Goal: Information Seeking & Learning: Learn about a topic

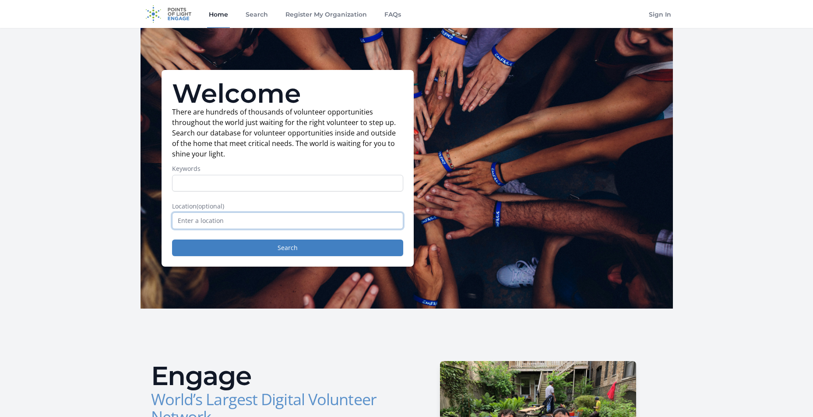
click at [264, 229] on input "text" at bounding box center [287, 221] width 231 height 17
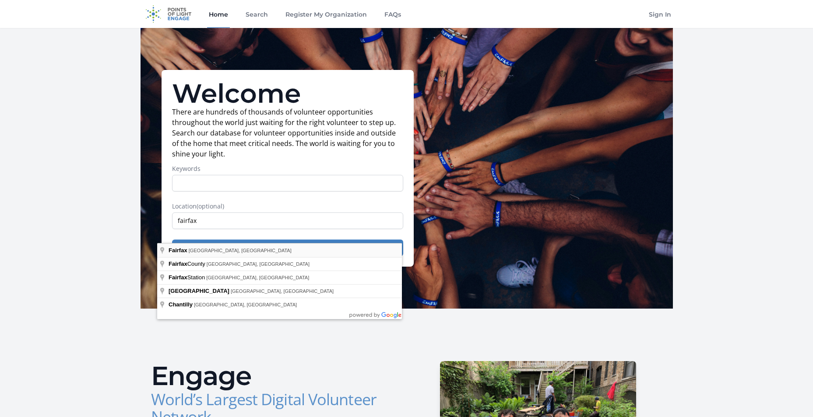
type input "[GEOGRAPHIC_DATA], [GEOGRAPHIC_DATA], [GEOGRAPHIC_DATA]"
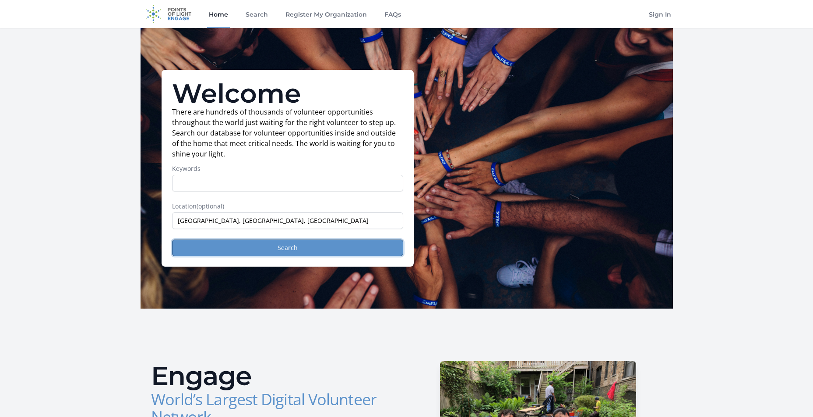
click at [266, 256] on button "Search" at bounding box center [287, 248] width 231 height 17
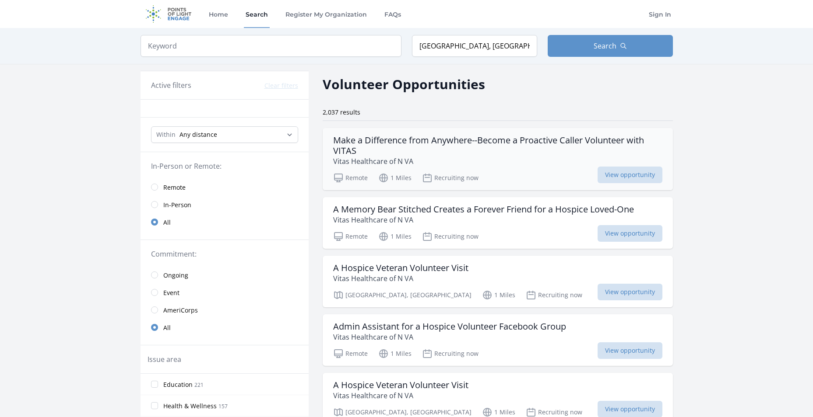
click at [533, 151] on h3 "Make a Difference from Anywhere--Become a Proactive Caller Volunteer with VITAS" at bounding box center [497, 145] width 329 height 21
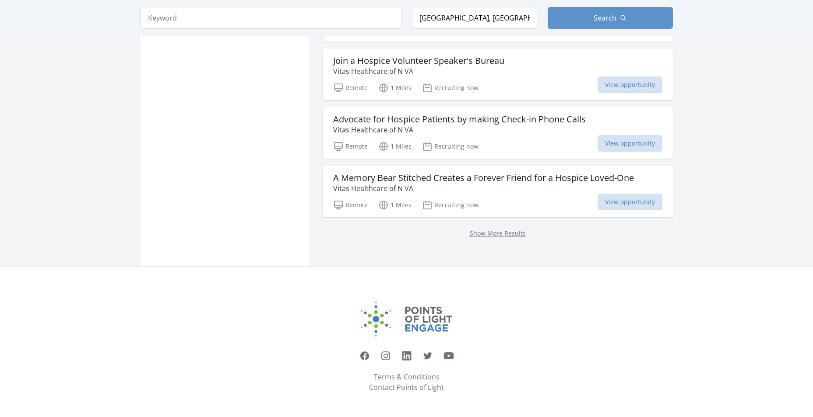
scroll to position [1123, 0]
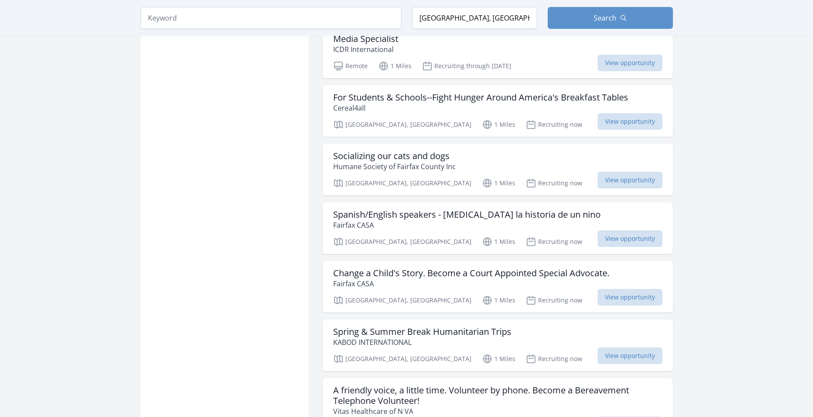
scroll to position [1444, 0]
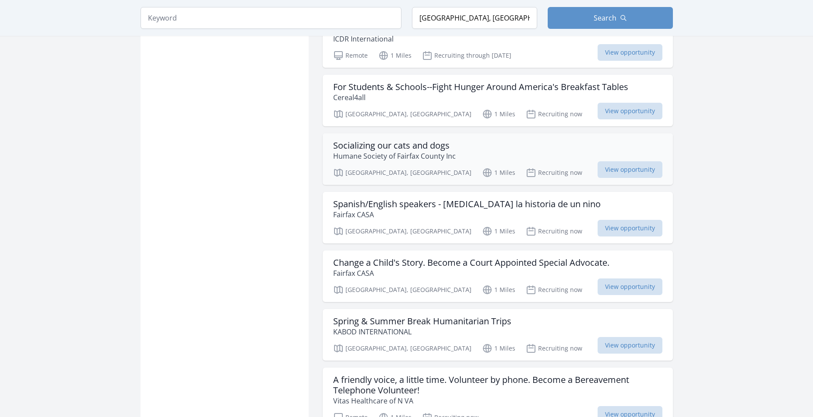
click at [390, 151] on h3 "Socializing our cats and dogs" at bounding box center [394, 145] width 123 height 11
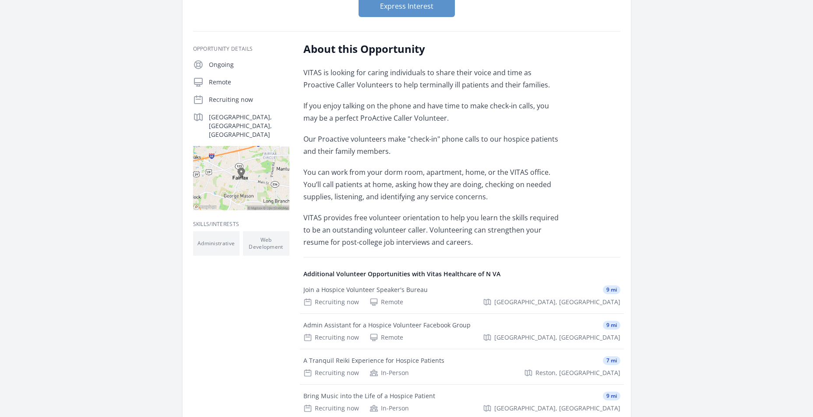
scroll to position [321, 0]
